Goal: Find specific page/section: Find specific page/section

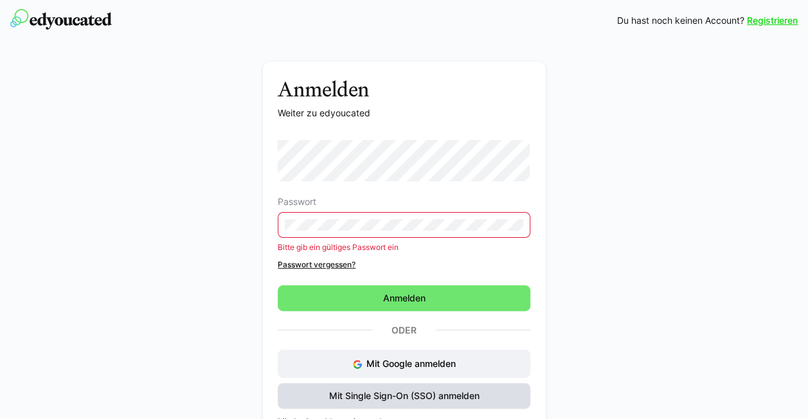
click at [372, 383] on span "Mit Single Sign-On (SSO) anmelden" at bounding box center [404, 396] width 253 height 26
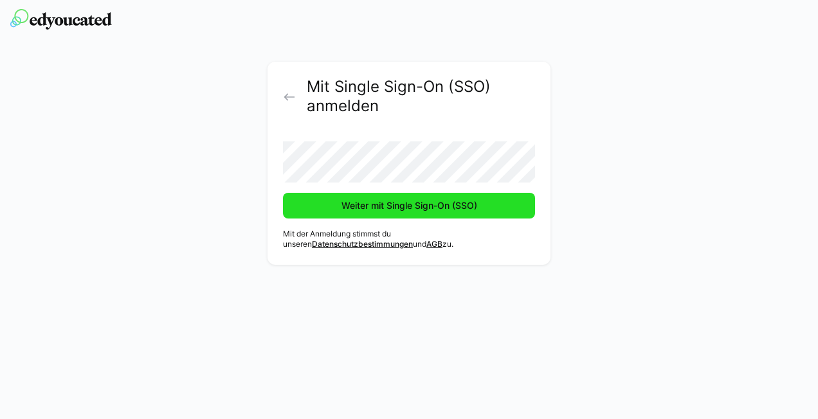
click at [413, 204] on span "Weiter mit Single Sign-On (SSO)" at bounding box center [410, 205] width 140 height 13
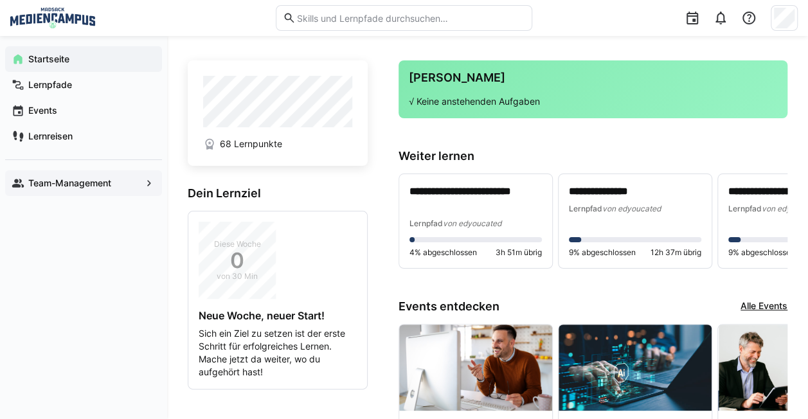
click at [0, 0] on app-navigation-label "Team-Management" at bounding box center [0, 0] width 0 height 0
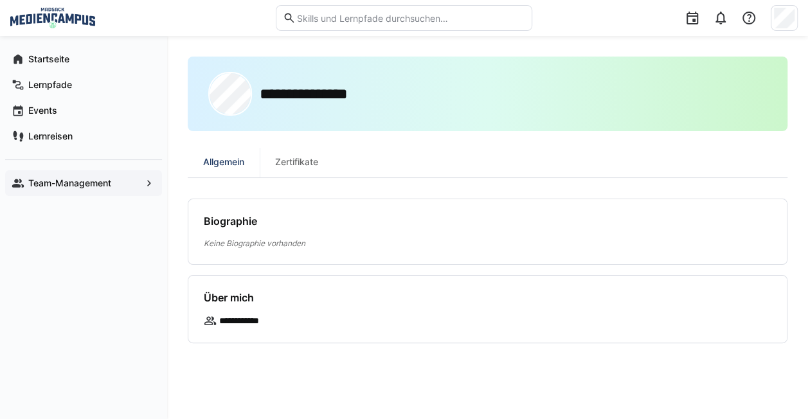
click at [260, 195] on div "**********" at bounding box center [488, 270] width 600 height 426
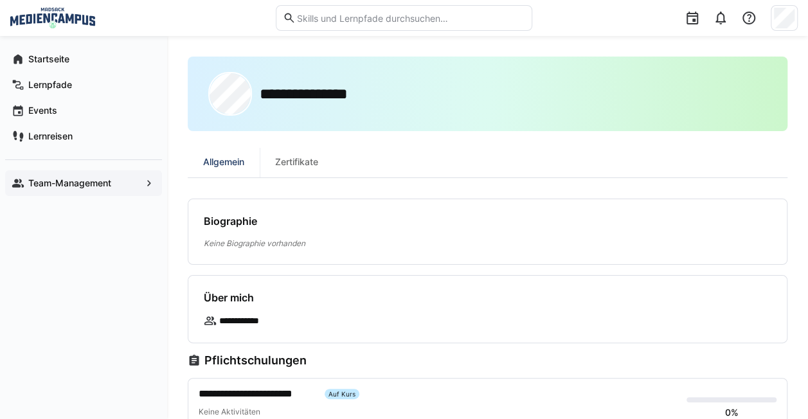
click at [0, 0] on app-navigation-label "Team-Management" at bounding box center [0, 0] width 0 height 0
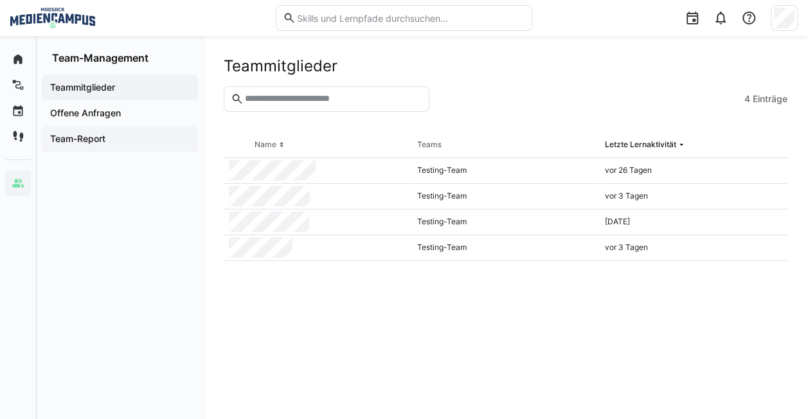
click at [0, 0] on app-navigation-label "Team-Report" at bounding box center [0, 0] width 0 height 0
